Goal: Transaction & Acquisition: Purchase product/service

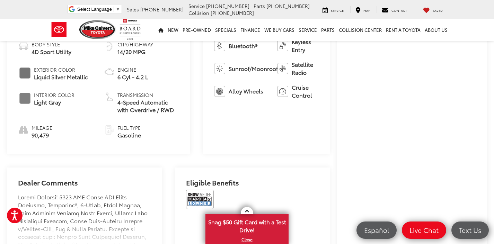
scroll to position [292, 0]
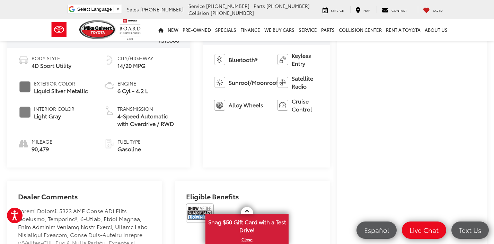
click at [482, 154] on div "Buy $10,991 [DATE] Price: Less [DATE] Price: $10,991 Check Availability Instant…" at bounding box center [412, 61] width 150 height 554
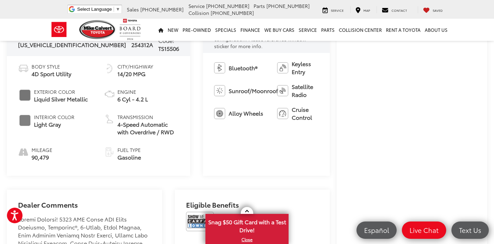
scroll to position [279, 0]
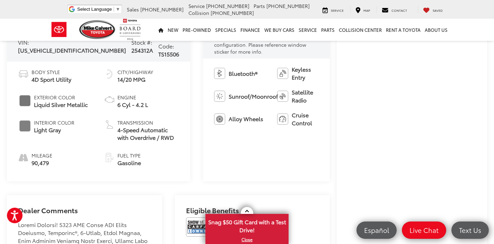
click at [481, 182] on div "Buy $10,991 [DATE] Price: Less [DATE] Price: $10,991 Check Availability Instant…" at bounding box center [412, 75] width 150 height 554
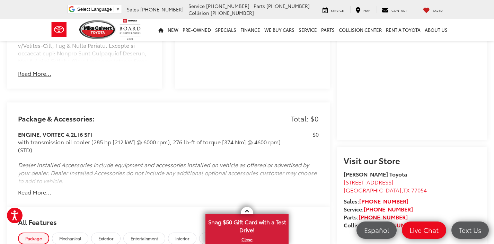
scroll to position [499, 0]
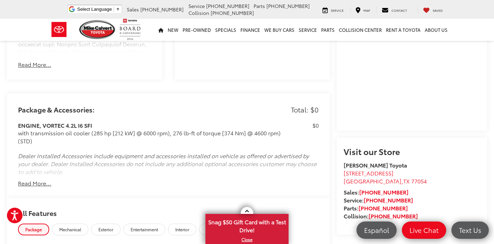
click at [344, 122] on capital-one-entry-button at bounding box center [344, 122] width 0 height 0
